Goal: Find specific page/section: Find specific page/section

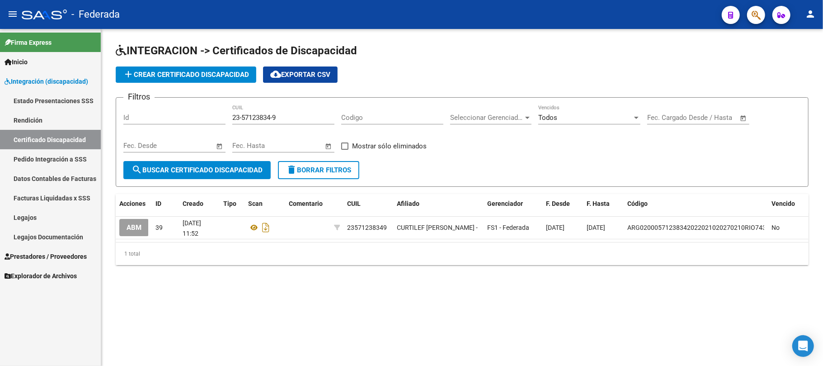
click at [40, 210] on link "Legajos" at bounding box center [50, 217] width 101 height 19
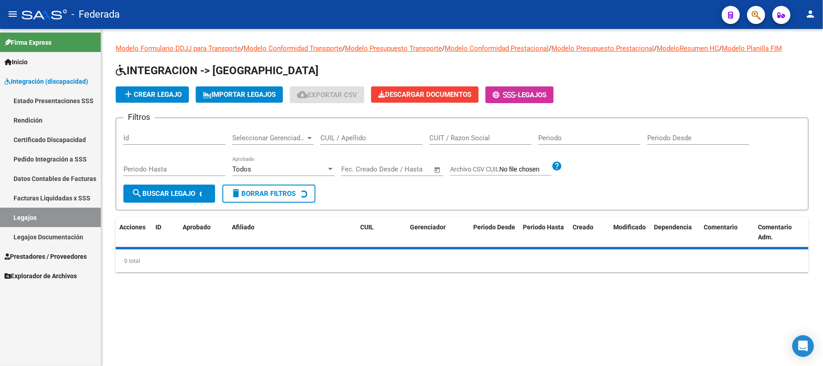
click at [345, 138] on input "CUIL / Apellido" at bounding box center [372, 138] width 102 height 8
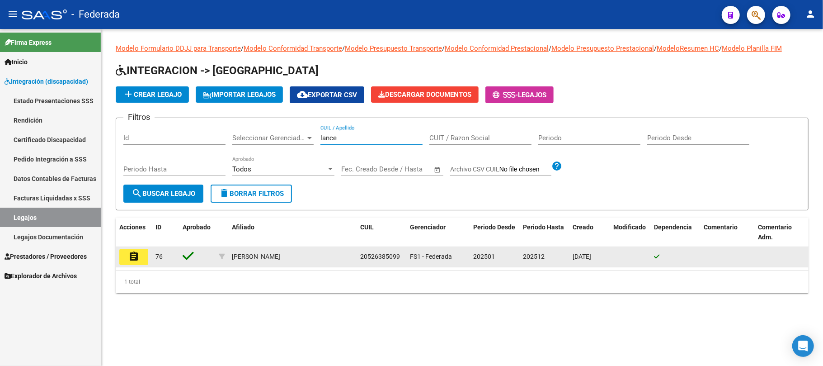
type input "lance"
click at [142, 254] on button "assignment" at bounding box center [133, 257] width 29 height 16
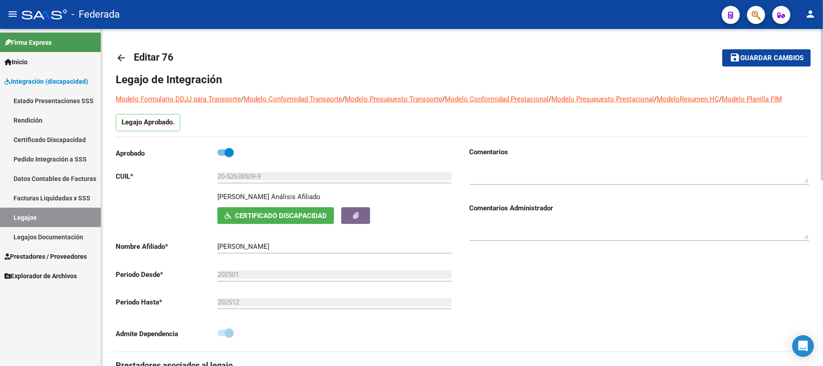
click at [120, 58] on mat-icon "arrow_back" at bounding box center [121, 57] width 11 height 11
